Goal: Check status

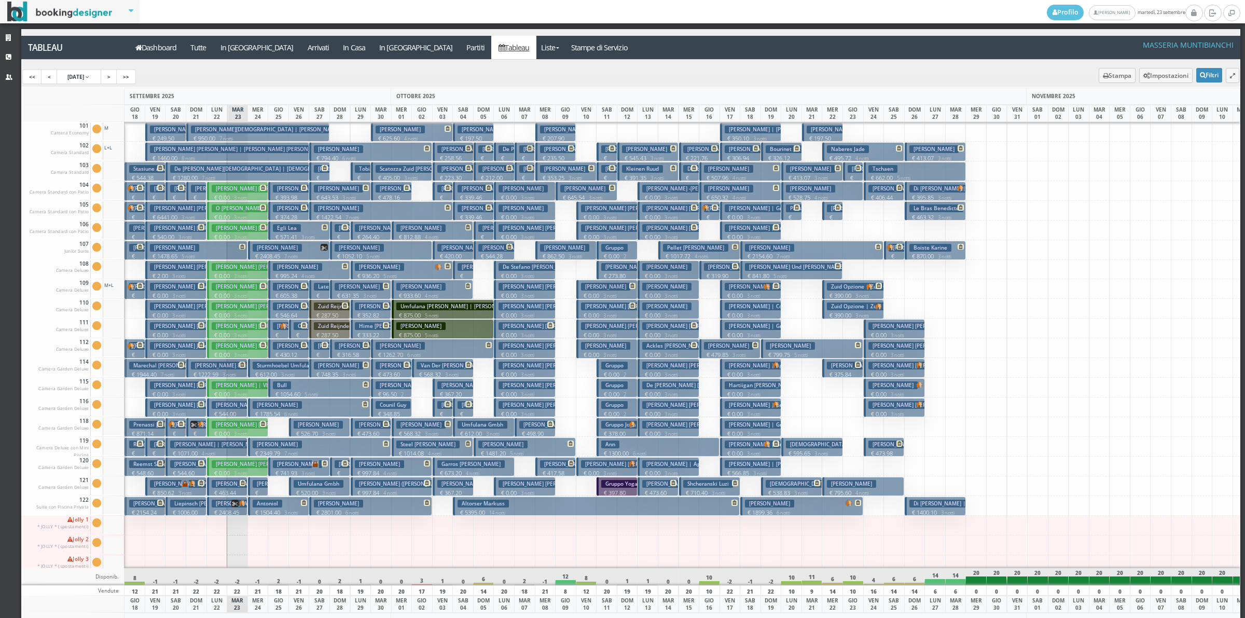
click at [258, 490] on p "€ 190.00 1 notti" at bounding box center [259, 505] width 12 height 33
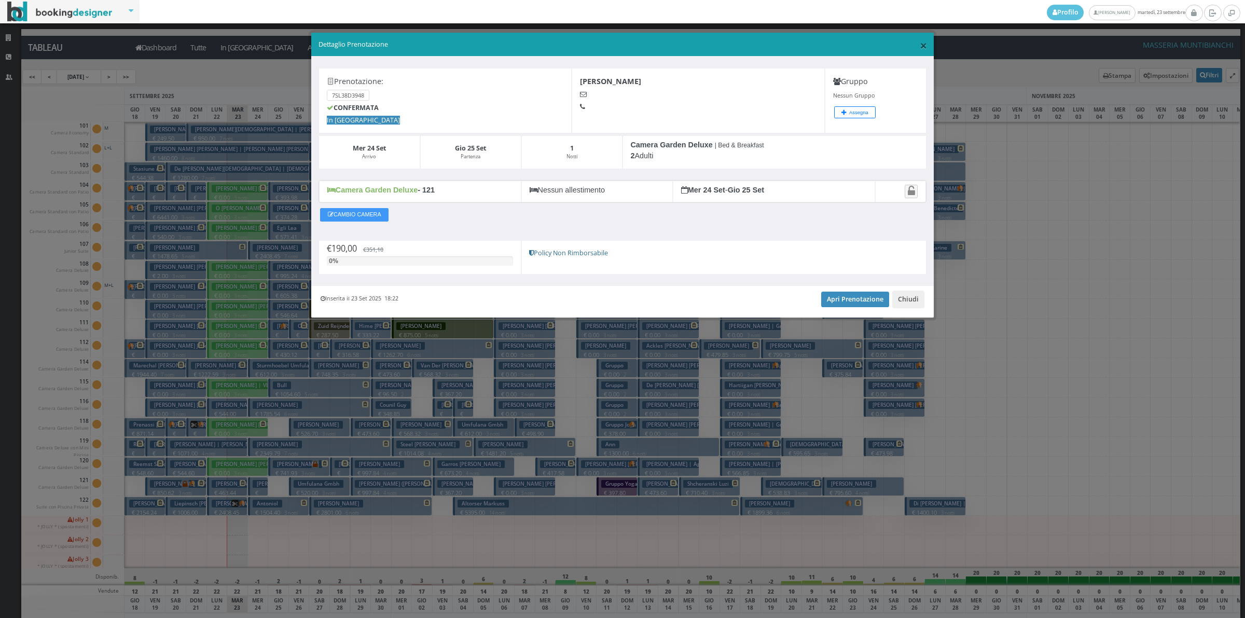
click at [922, 40] on span "×" at bounding box center [923, 45] width 7 height 18
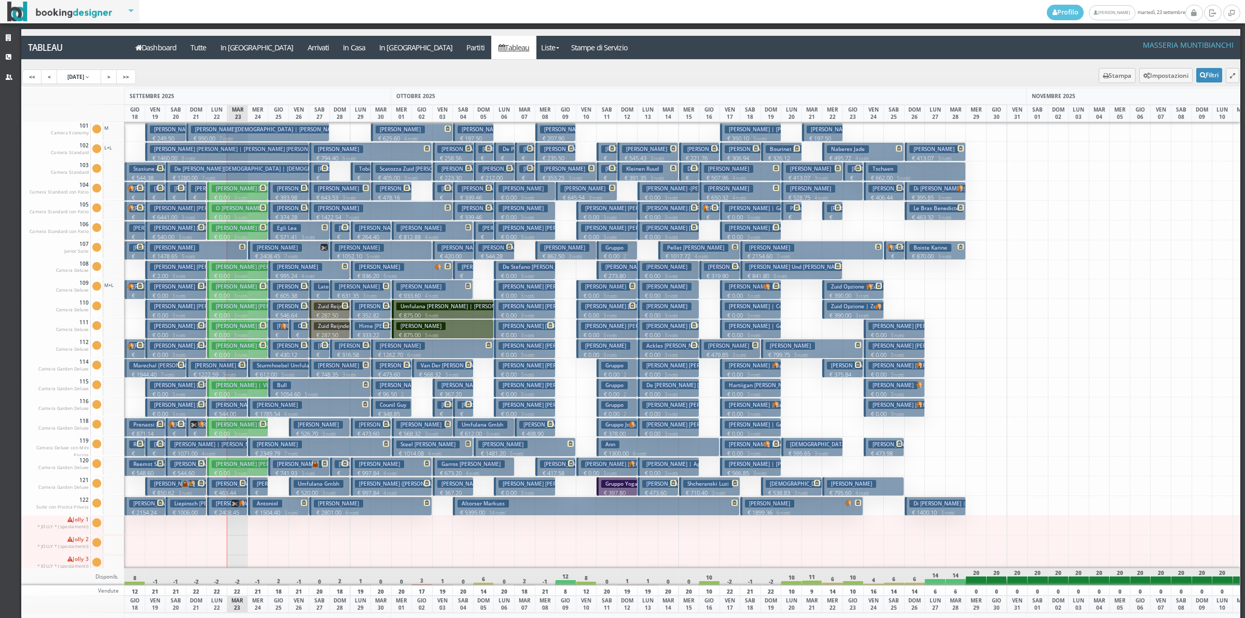
click at [257, 484] on h3 "Lucarello" at bounding box center [277, 484] width 49 height 8
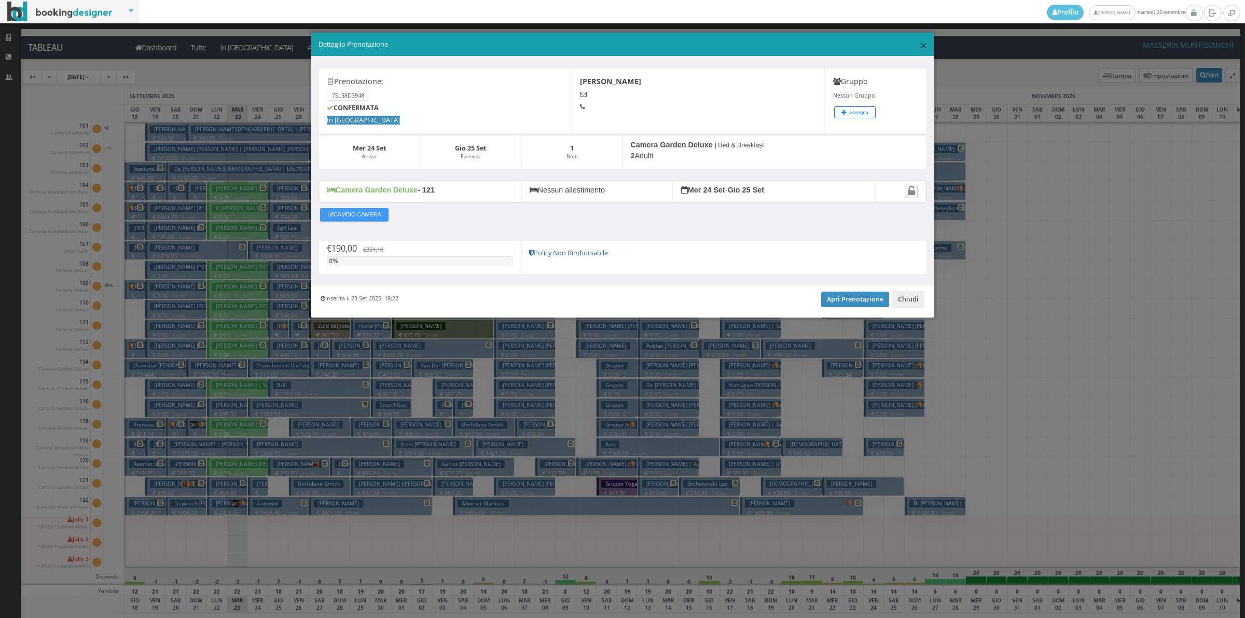
click at [920, 48] on span "×" at bounding box center [923, 45] width 7 height 18
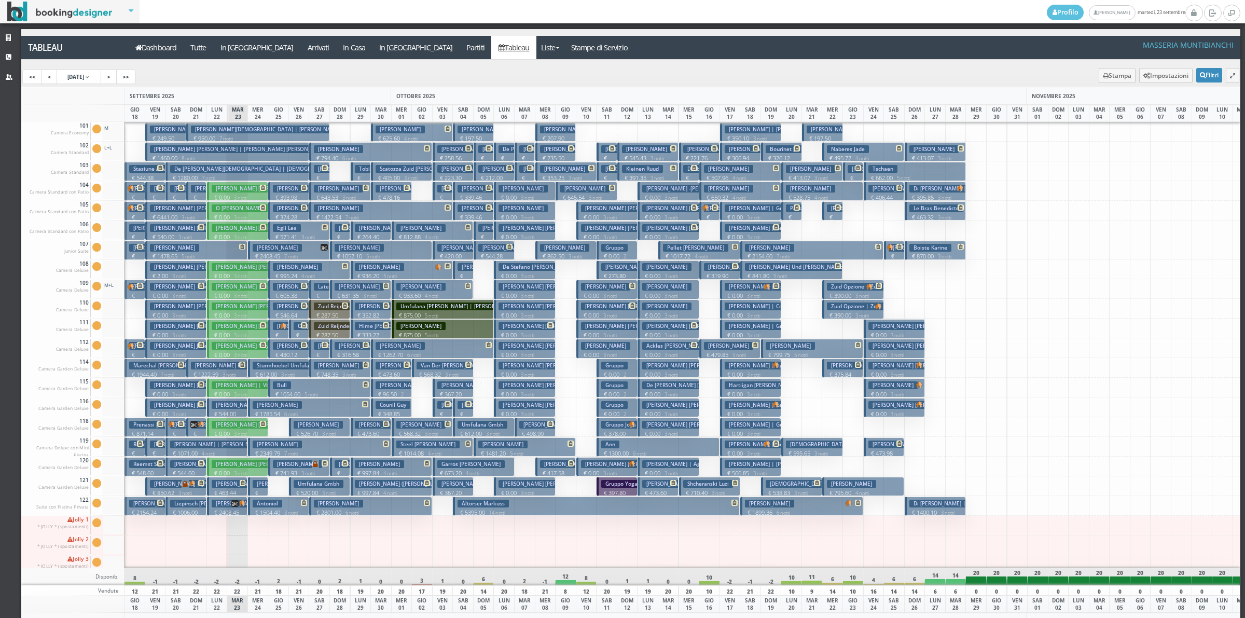
click at [256, 484] on h3 "Lucarello" at bounding box center [277, 484] width 49 height 8
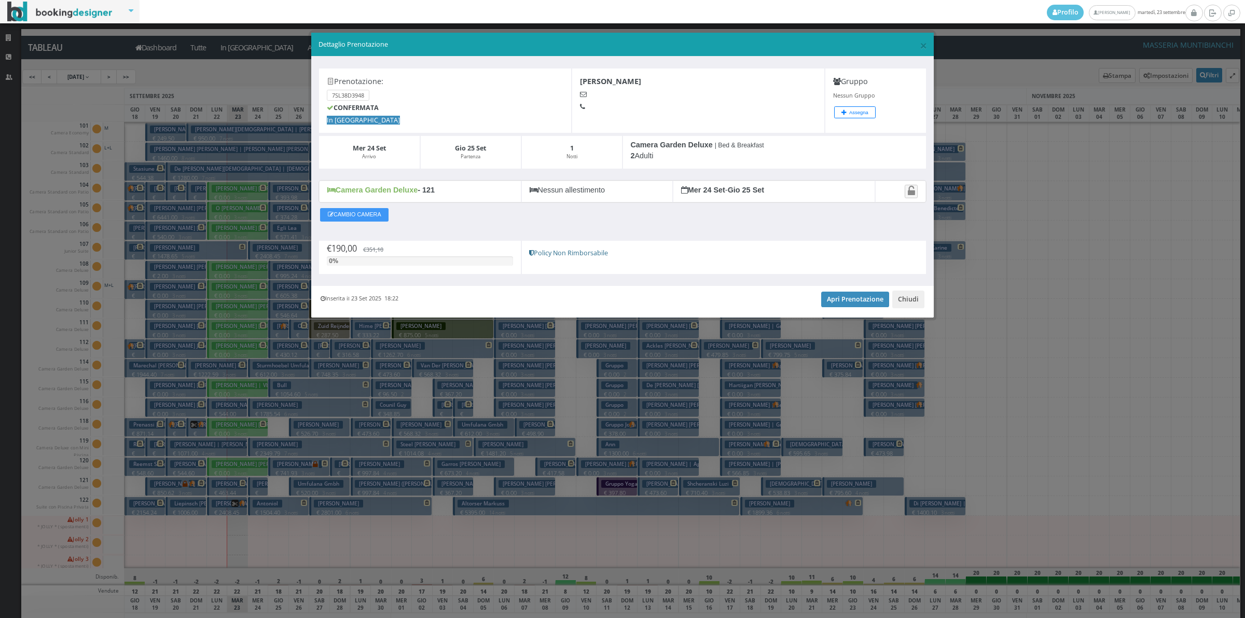
click at [713, 11] on nav "Profilo Fiorillo Eleonora martedì, 23 settembre" at bounding box center [622, 11] width 1245 height 23
click at [920, 47] on span "×" at bounding box center [923, 45] width 7 height 18
